Goal: Information Seeking & Learning: Learn about a topic

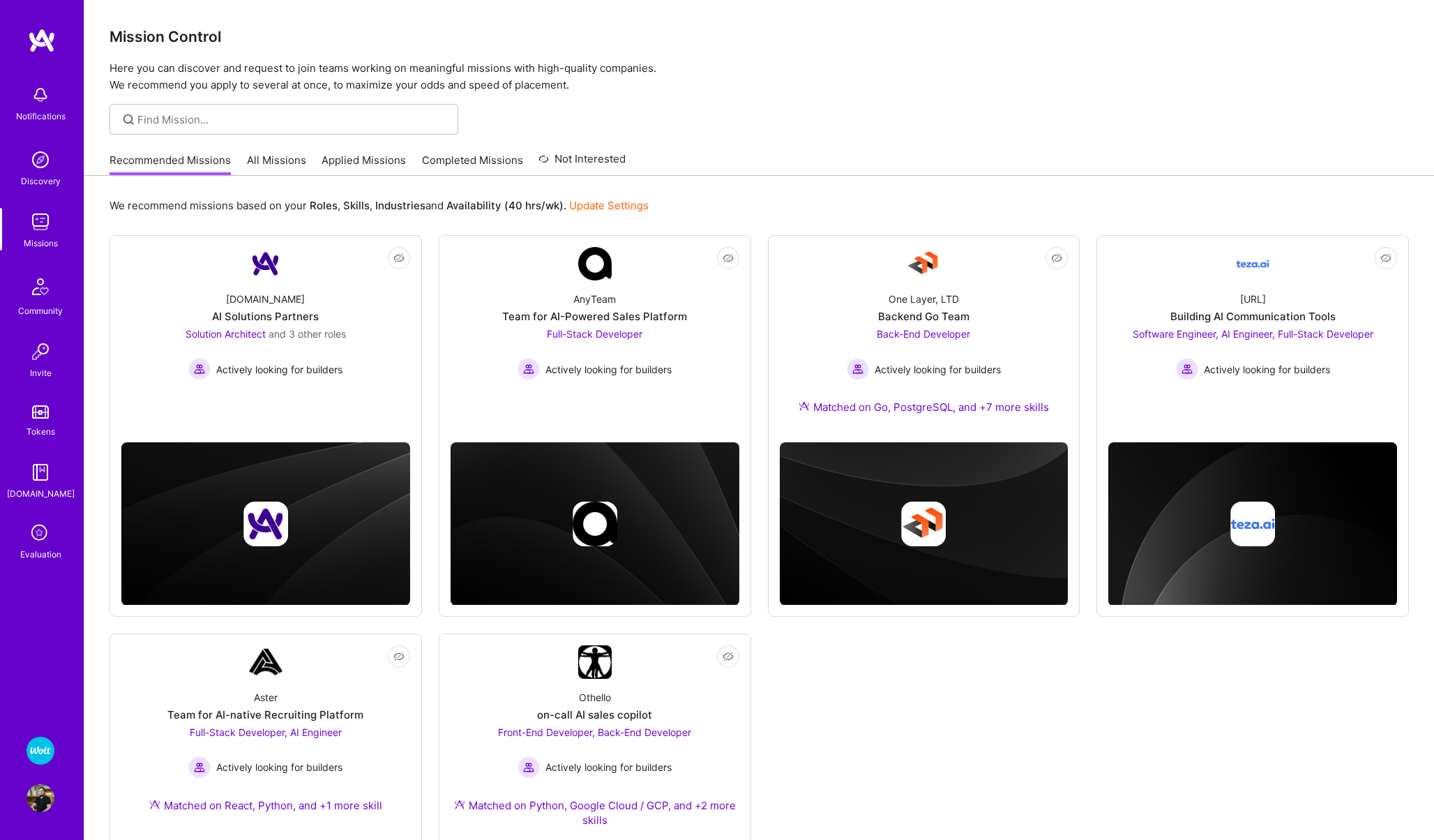
click at [39, 542] on icon at bounding box center [40, 534] width 27 height 27
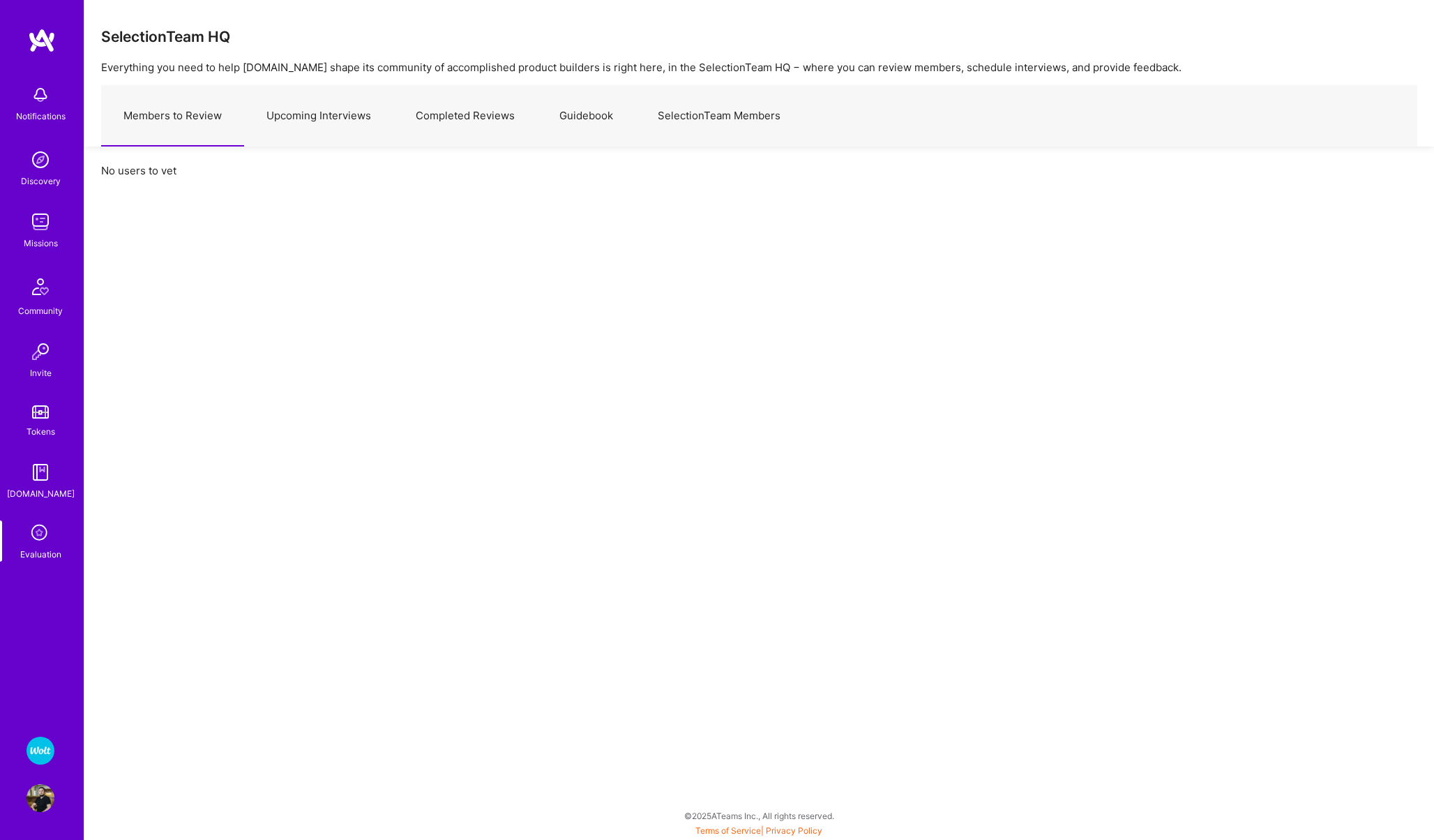
click at [320, 117] on link "Upcoming Interviews" at bounding box center [319, 116] width 150 height 61
click at [28, 226] on img at bounding box center [40, 221] width 28 height 28
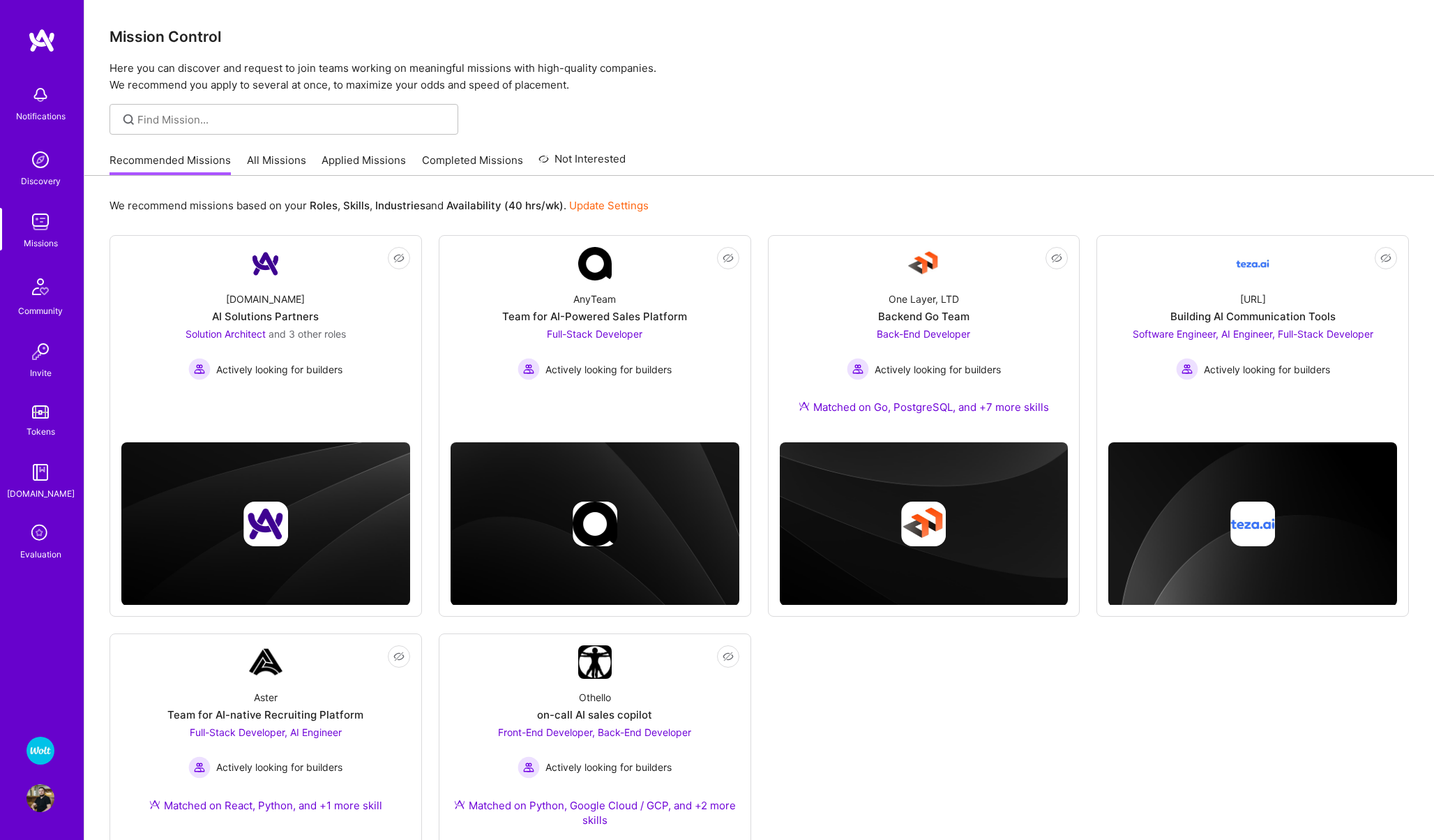
click at [265, 166] on link "All Missions" at bounding box center [277, 164] width 60 height 23
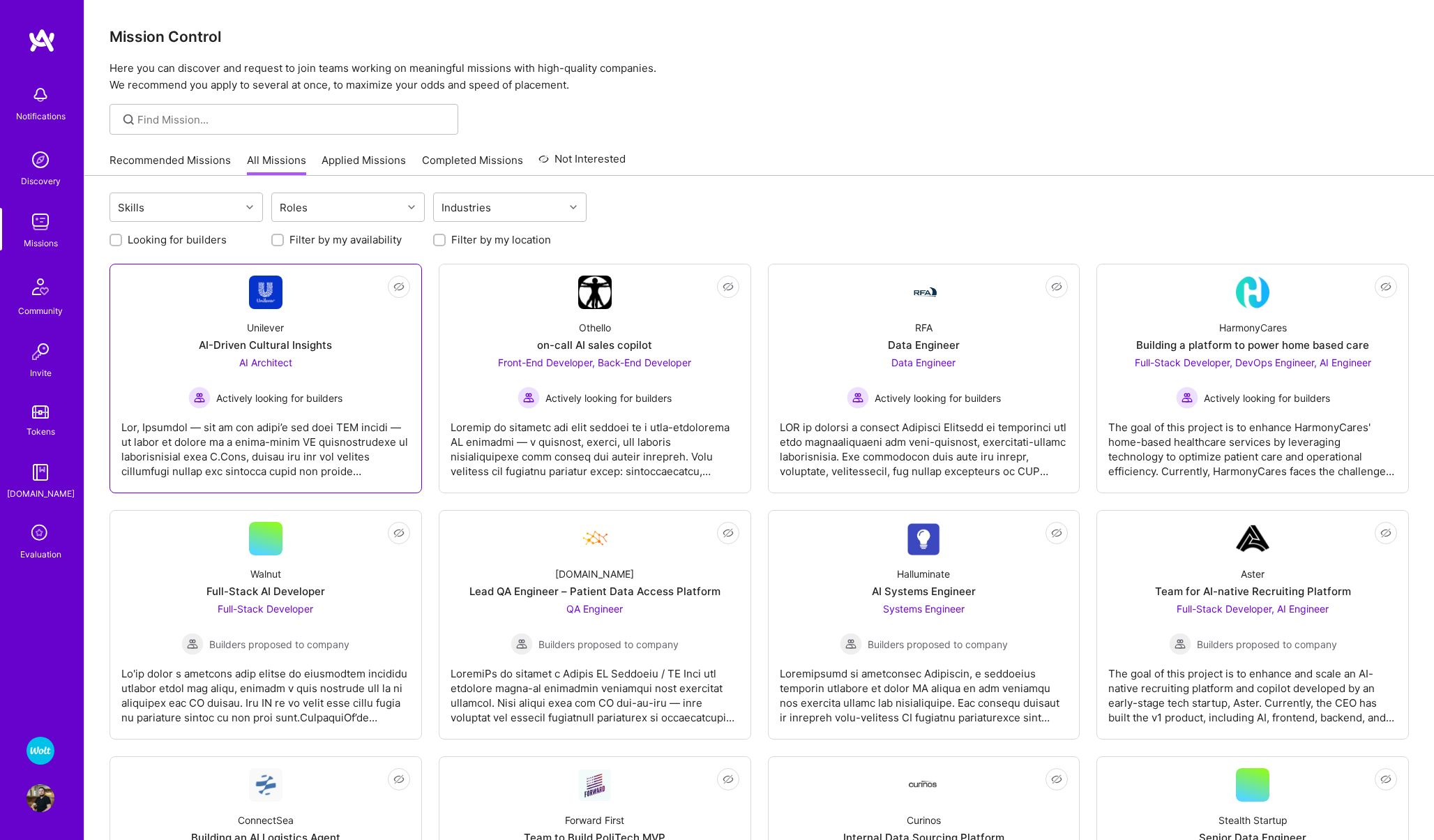
click at [352, 304] on link "Not Interested Unilever AI-Driven Cultural Insights AI Architect Actively looki…" at bounding box center [265, 378] width 288 height 206
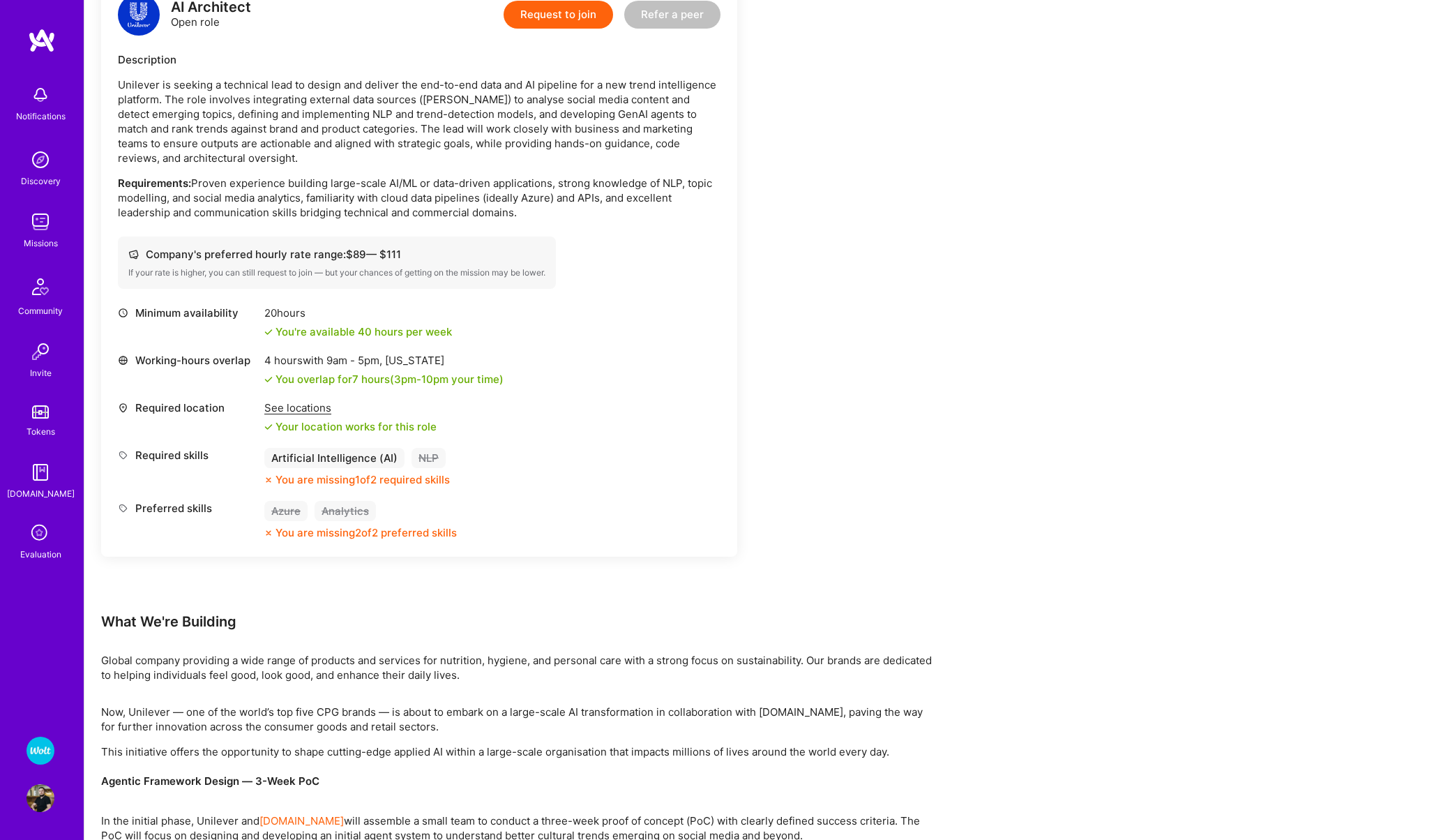
scroll to position [383, 0]
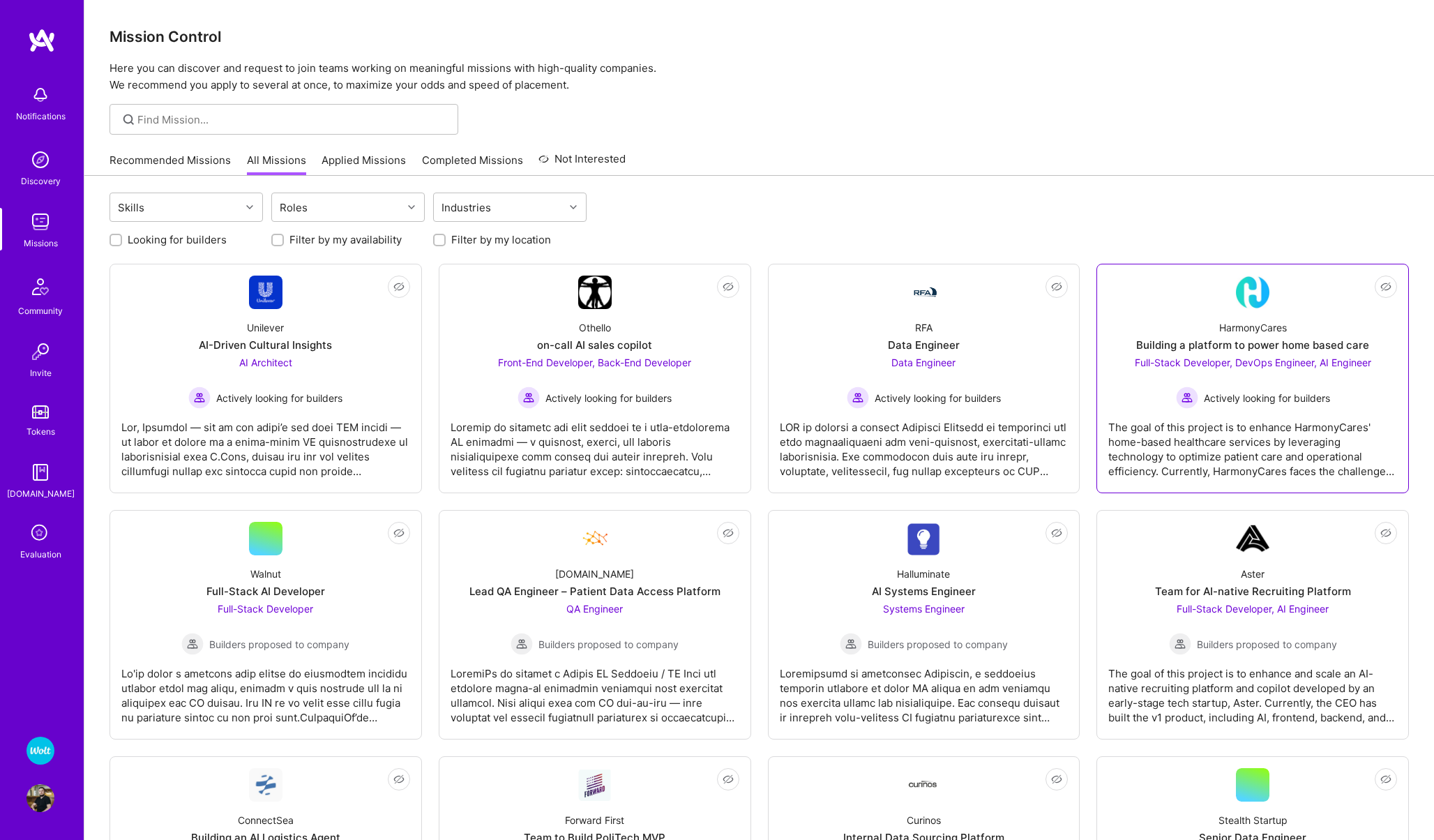
click at [1172, 309] on div "HarmonyCares Building a platform to power home based care Full-Stack Developer,…" at bounding box center [1252, 358] width 288 height 100
click at [177, 550] on link "Not Interested Walnut Full-Stack AI Developer Full-Stack Developer Builders pro…" at bounding box center [265, 624] width 288 height 206
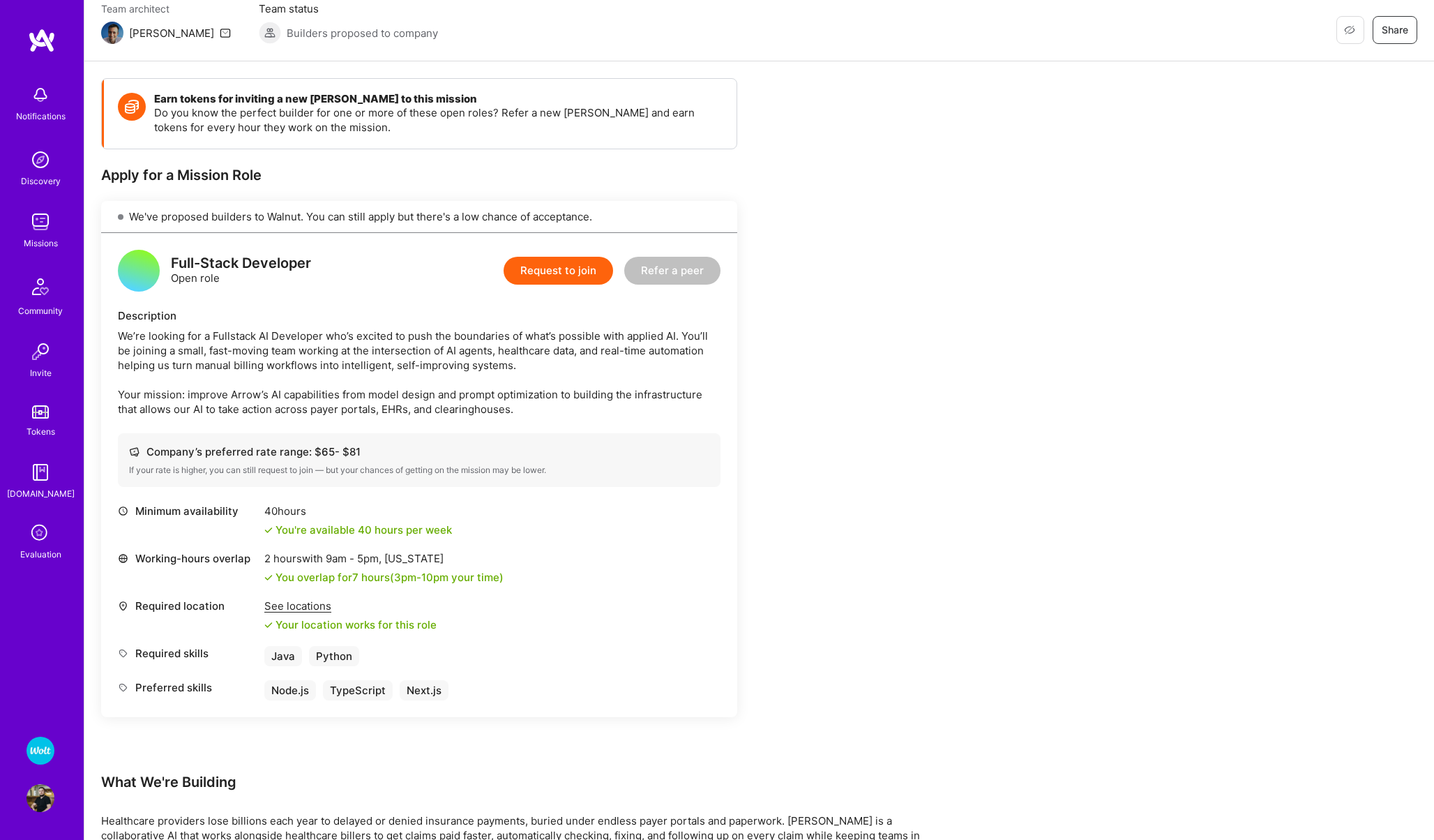
scroll to position [247, 0]
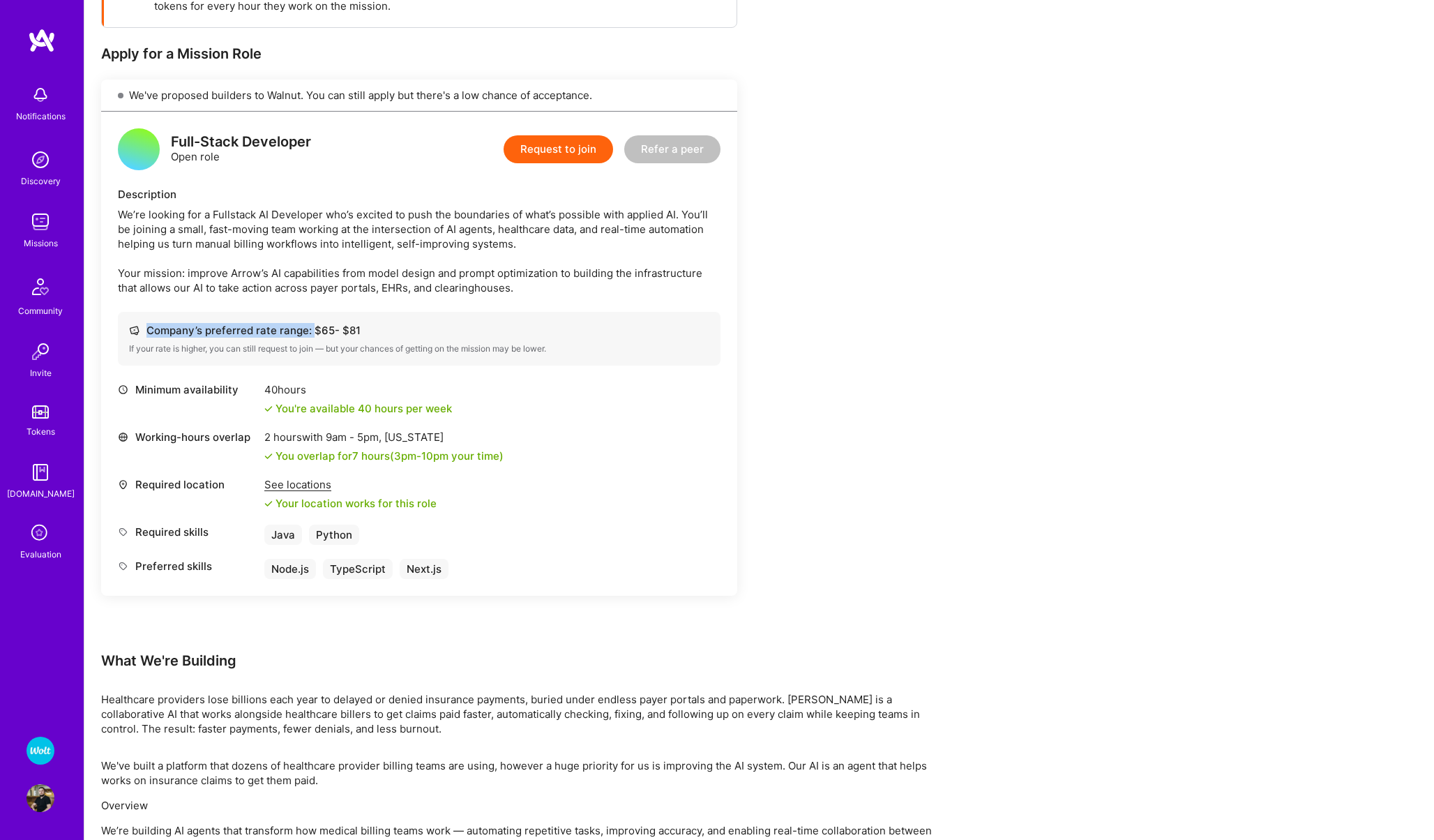
drag, startPoint x: 362, startPoint y: 335, endPoint x: 313, endPoint y: 334, distance: 49.0
click at [313, 334] on div "Company’s preferred rate range: $ 65 - $ 81" at bounding box center [419, 330] width 580 height 14
click at [333, 330] on div "Company’s preferred rate range: $ 65 - $ 81" at bounding box center [419, 330] width 580 height 14
drag, startPoint x: 368, startPoint y: 333, endPoint x: 332, endPoint y: 333, distance: 36.0
click at [332, 333] on div "Company’s preferred rate range: $ 65 - $ 81" at bounding box center [419, 330] width 580 height 14
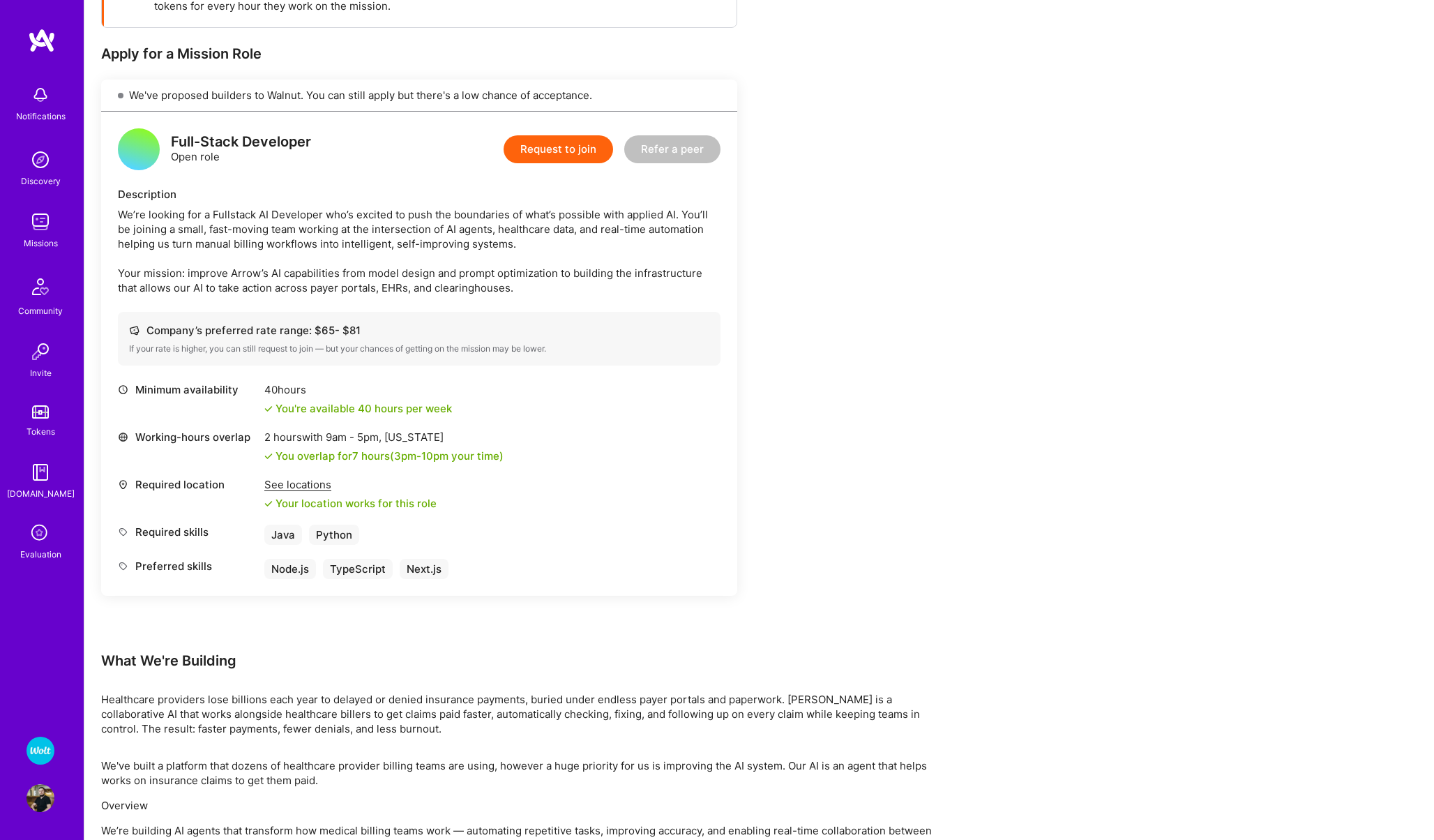
click at [332, 333] on div "Company’s preferred rate range: $ 65 - $ 81" at bounding box center [419, 330] width 580 height 14
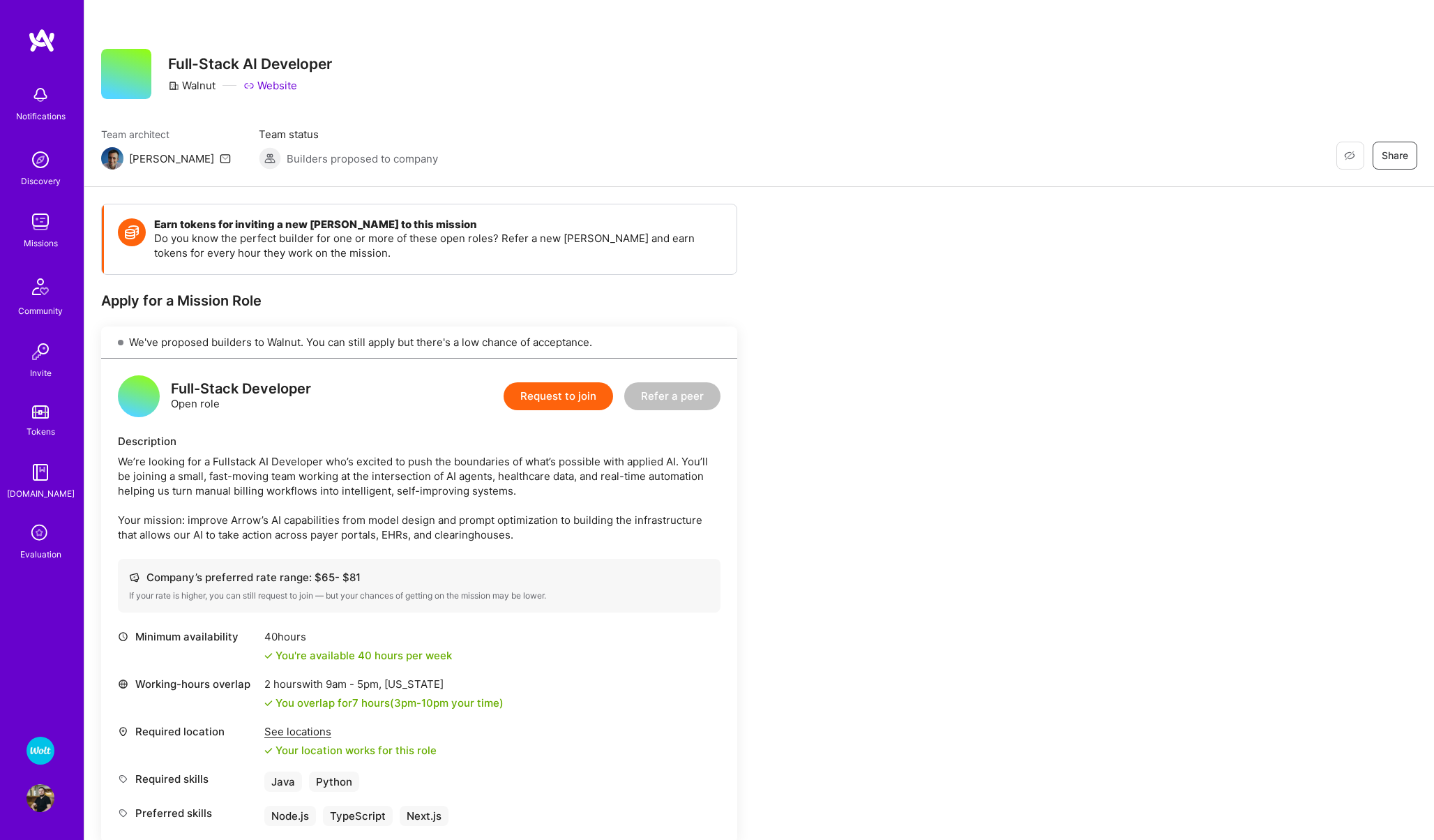
click at [35, 222] on img at bounding box center [40, 221] width 28 height 28
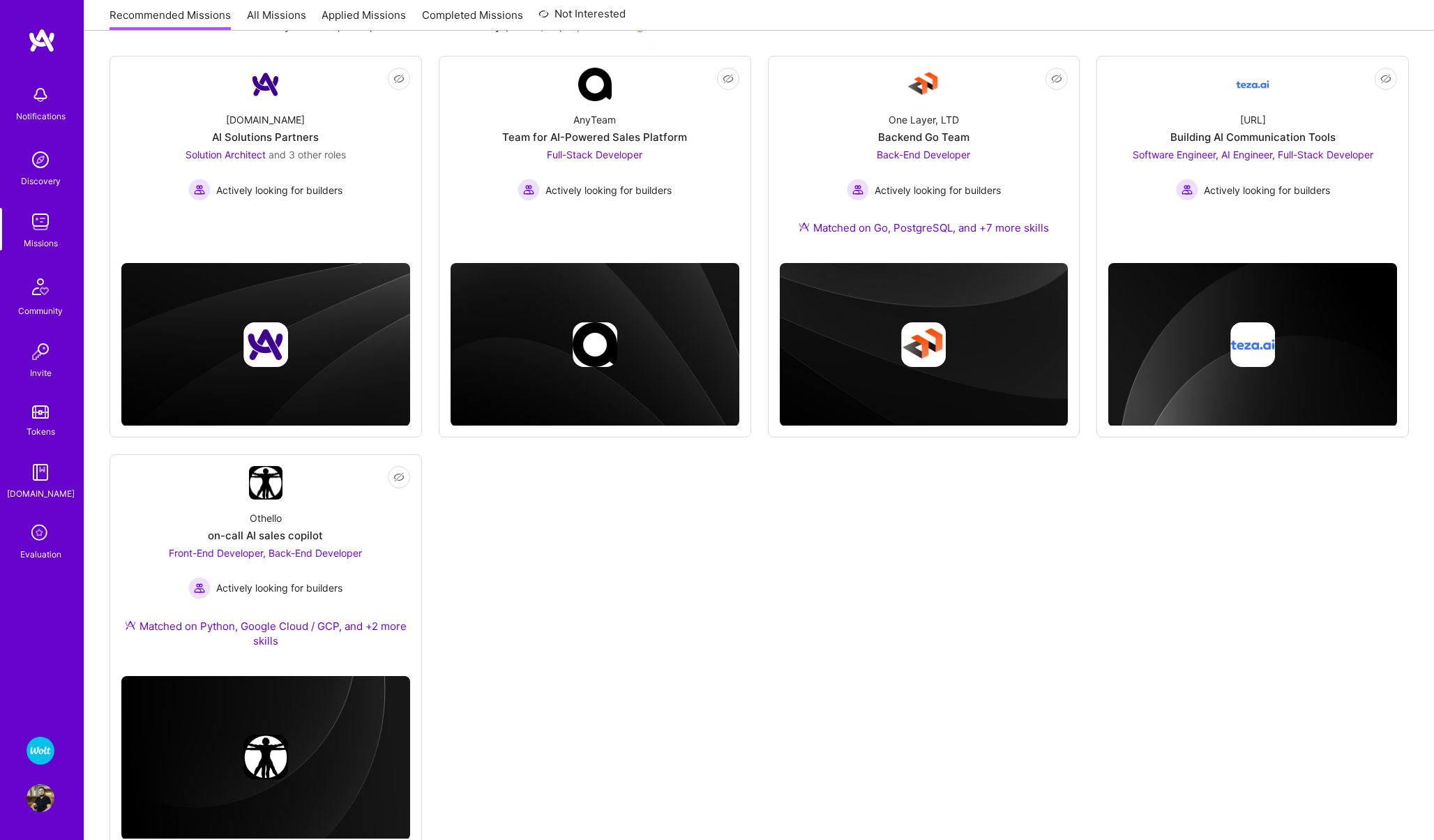
scroll to position [181, 0]
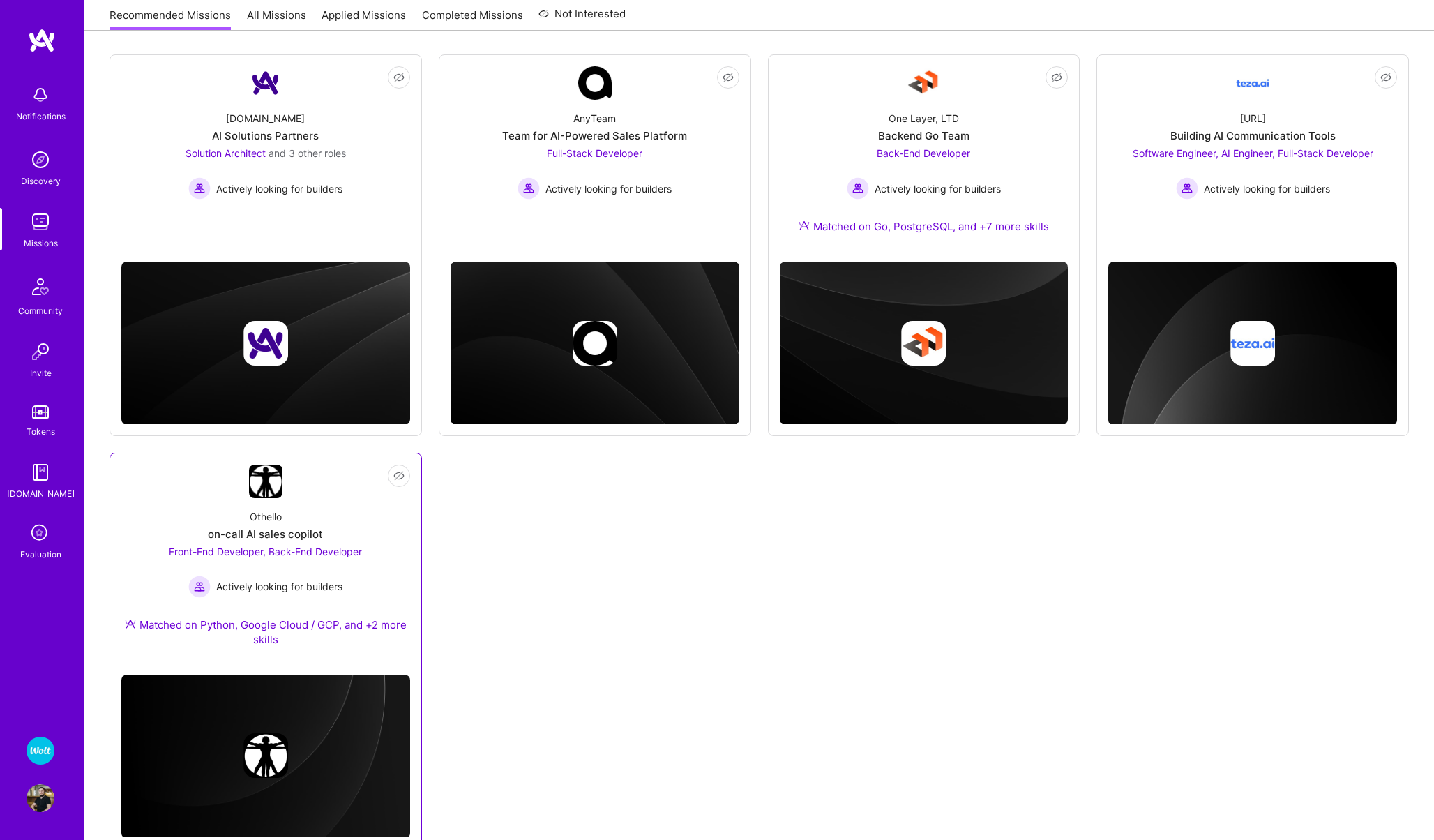
click at [150, 484] on link "Not Interested Othello on-call AI sales copilot Front-End Developer, Back-End D…" at bounding box center [265, 563] width 288 height 198
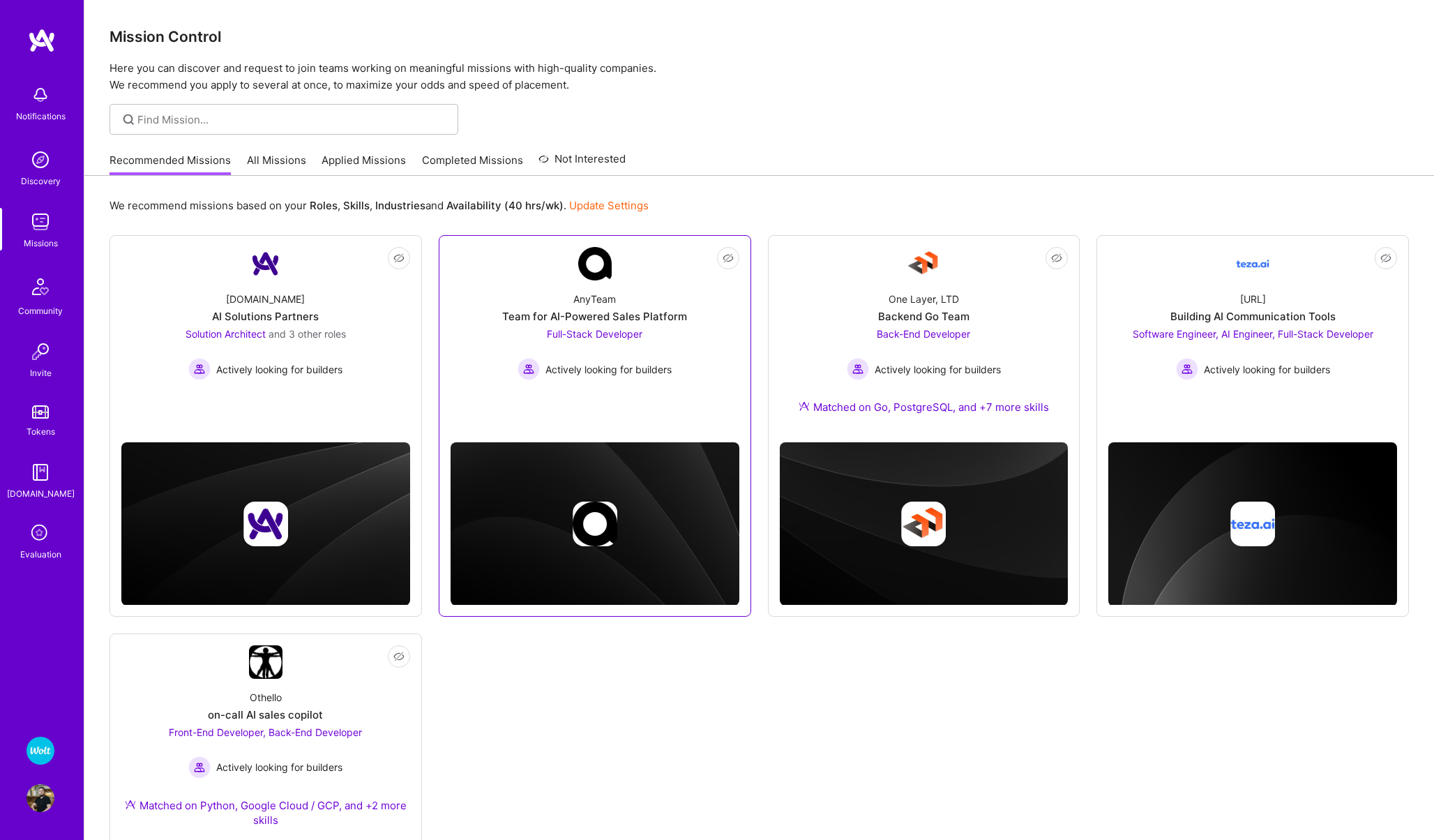
click at [521, 289] on div "AnyTeam Team for AI-Powered Sales Platform Full-Stack Developer Actively lookin…" at bounding box center [595, 330] width 288 height 100
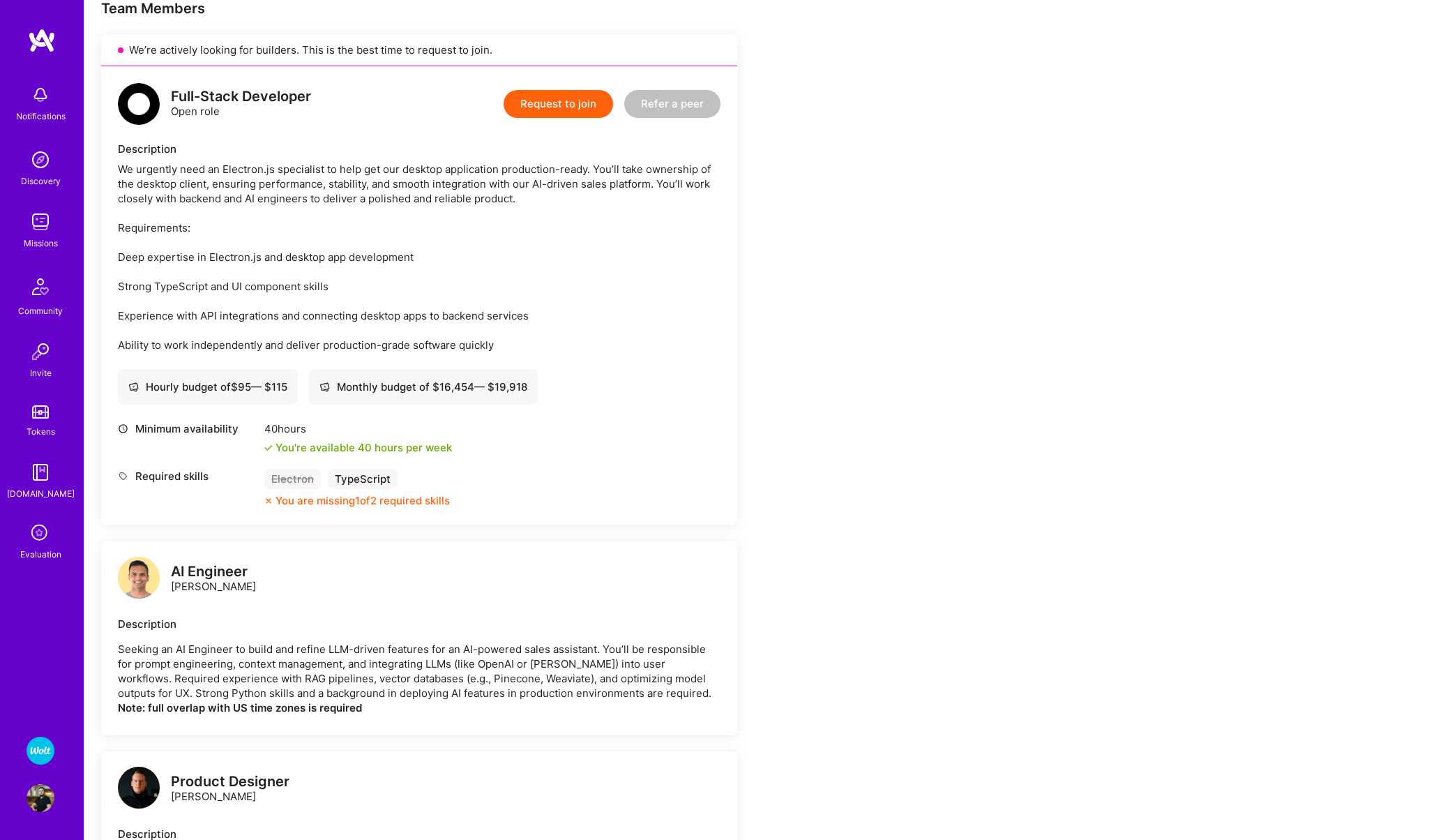
scroll to position [236, 0]
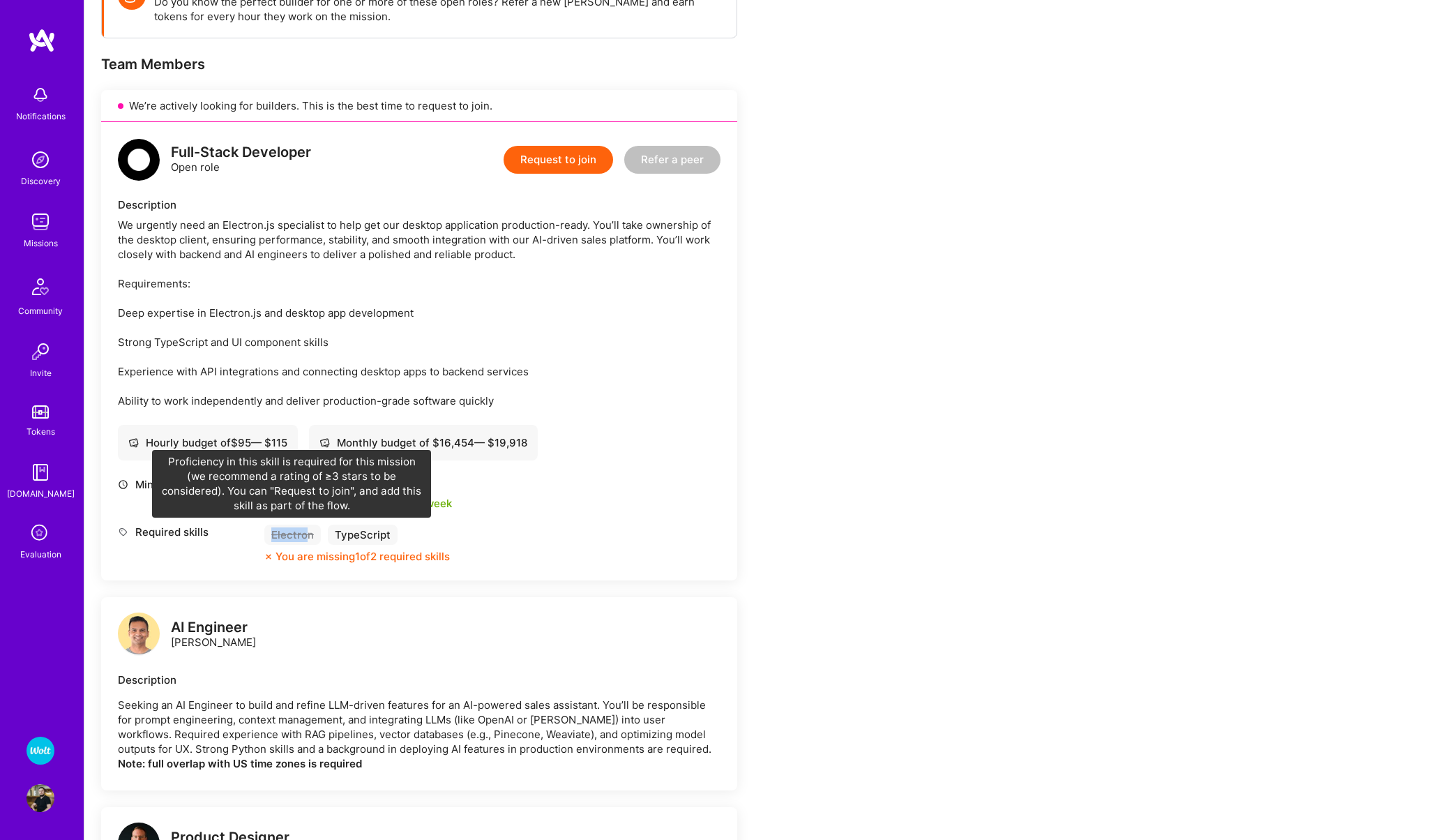
drag, startPoint x: 309, startPoint y: 536, endPoint x: 272, endPoint y: 536, distance: 37.0
click at [272, 536] on div "Electron" at bounding box center [292, 535] width 56 height 20
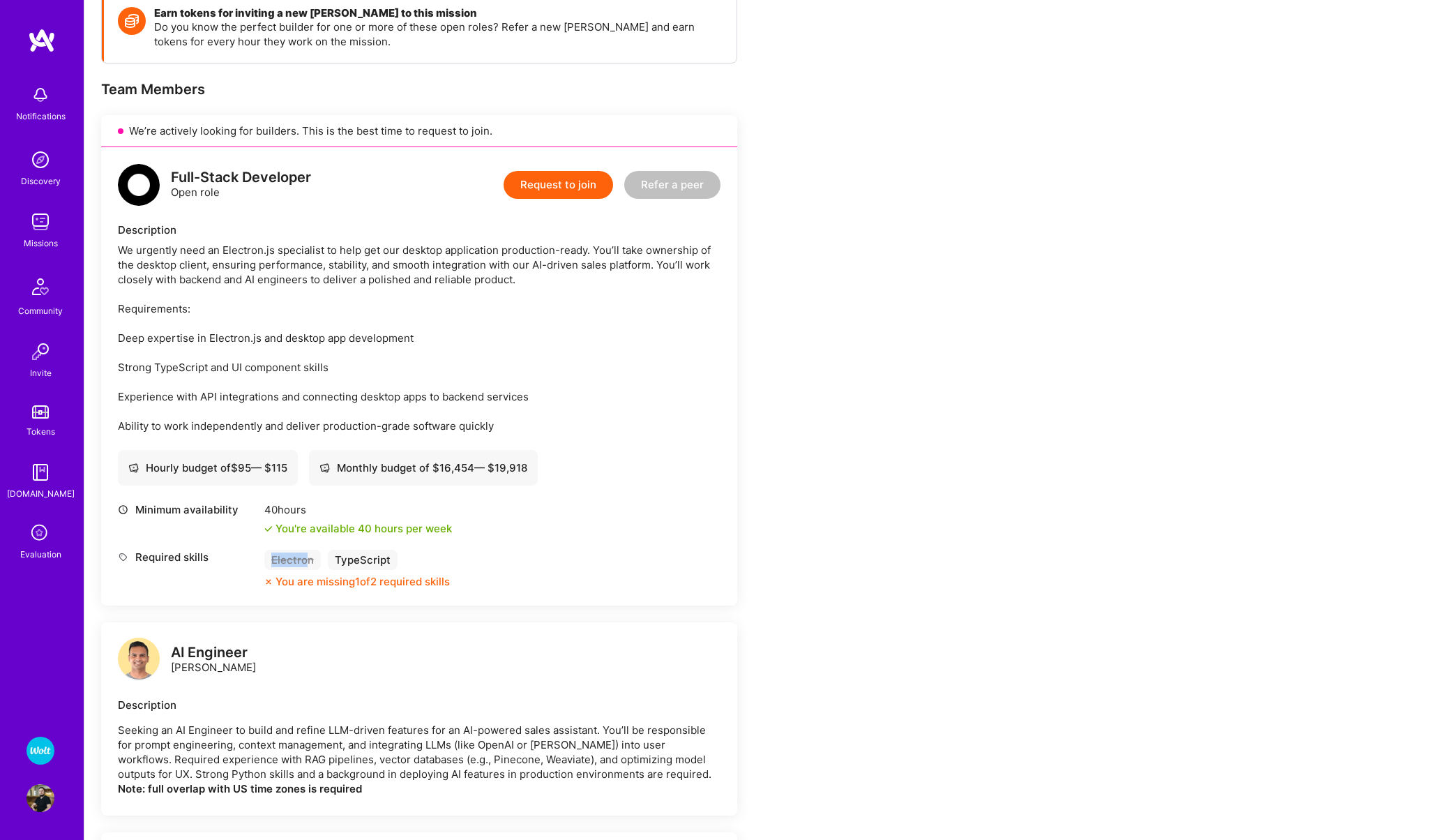
scroll to position [215, 0]
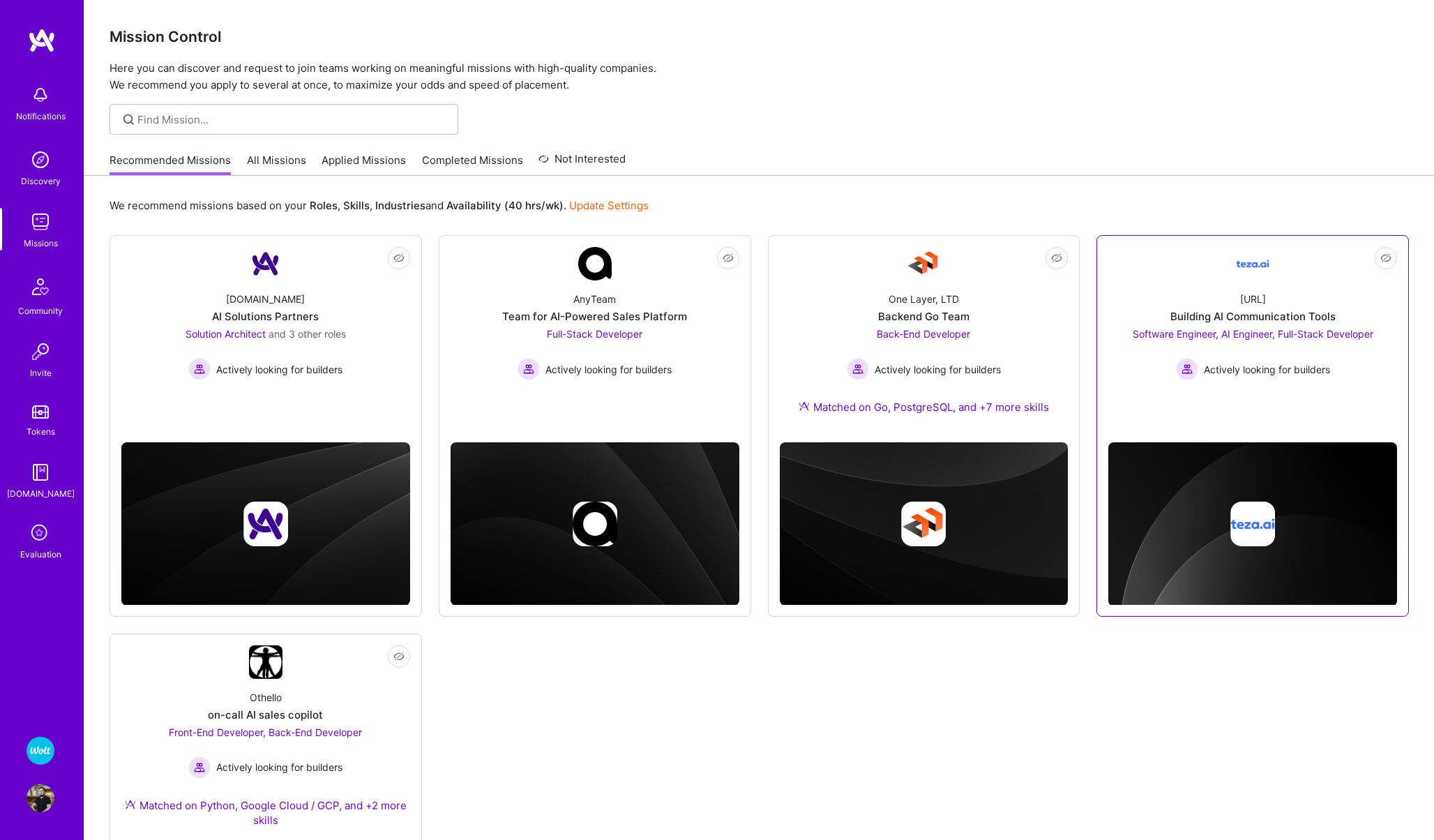
click at [1178, 265] on link "Not Interested [URL] Building AI Communication Tools Software Engineer, AI Engi…" at bounding box center [1252, 334] width 288 height 173
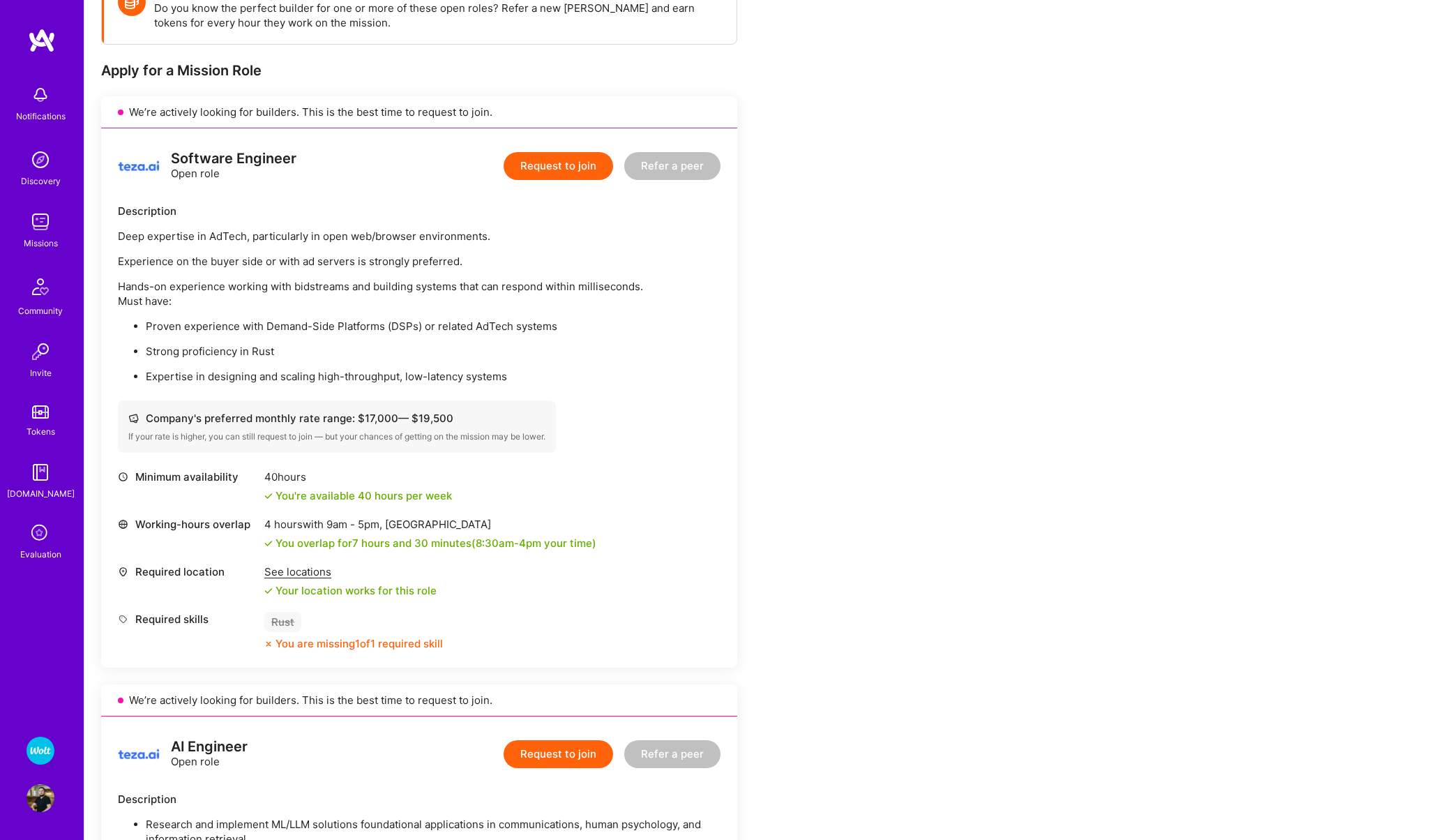
scroll to position [232, 0]
drag, startPoint x: 308, startPoint y: 631, endPoint x: 251, endPoint y: 627, distance: 57.1
click at [251, 627] on div "Required skills Rust You are missing 1 of 1 required skill" at bounding box center [419, 629] width 603 height 39
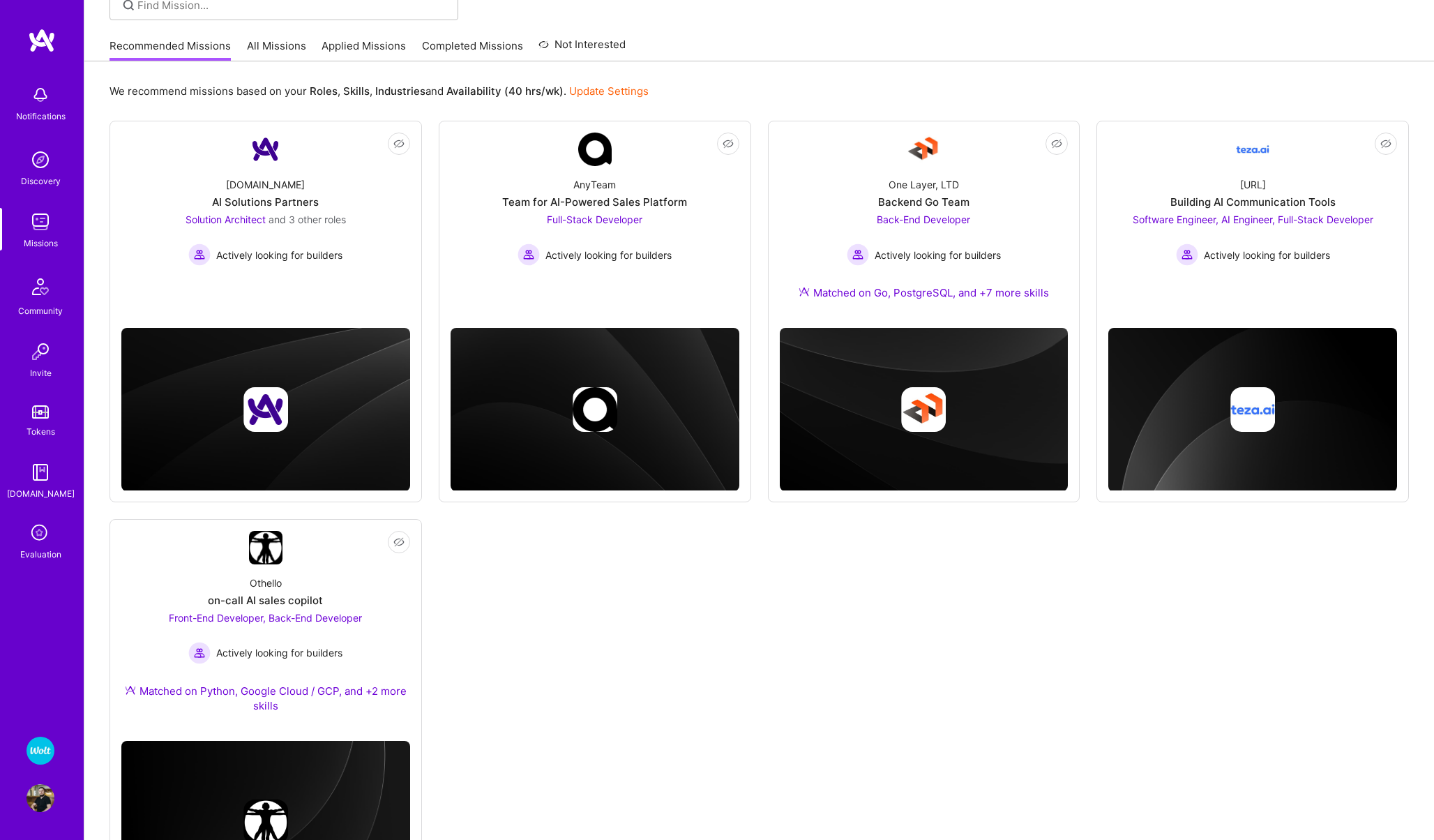
scroll to position [121, 0]
